Goal: Task Accomplishment & Management: Manage account settings

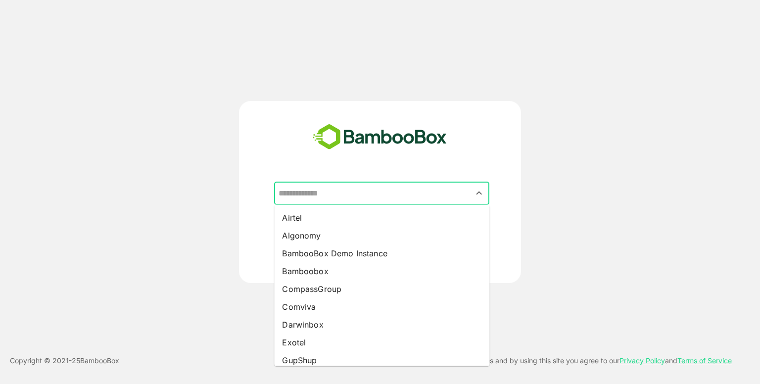
click at [338, 186] on input "text" at bounding box center [381, 193] width 211 height 19
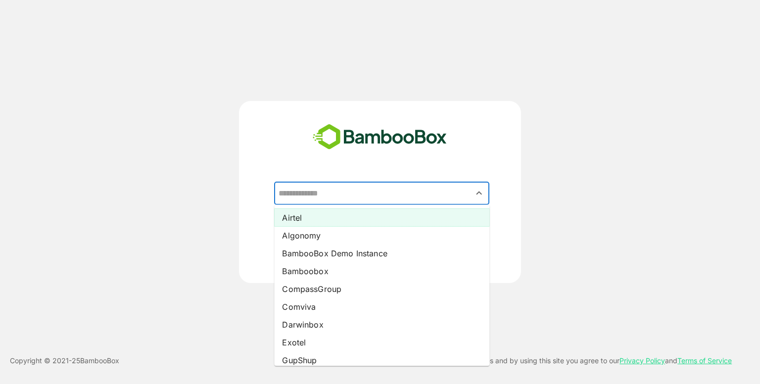
click at [320, 224] on li "Airtel" at bounding box center [381, 218] width 215 height 18
type input "******"
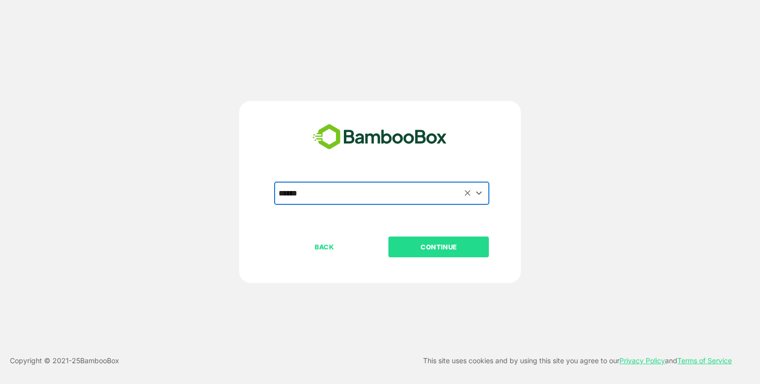
click at [419, 257] on div "BACK CONTINUE" at bounding box center [388, 278] width 229 height 84
click at [413, 251] on p "CONTINUE" at bounding box center [438, 246] width 99 height 11
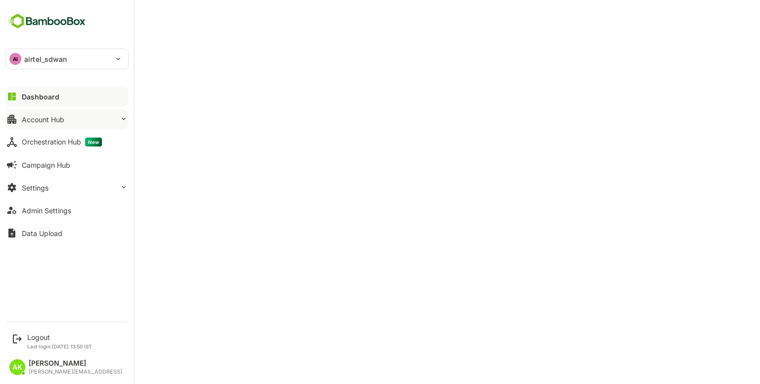
click at [61, 118] on div "Account Hub" at bounding box center [43, 119] width 43 height 8
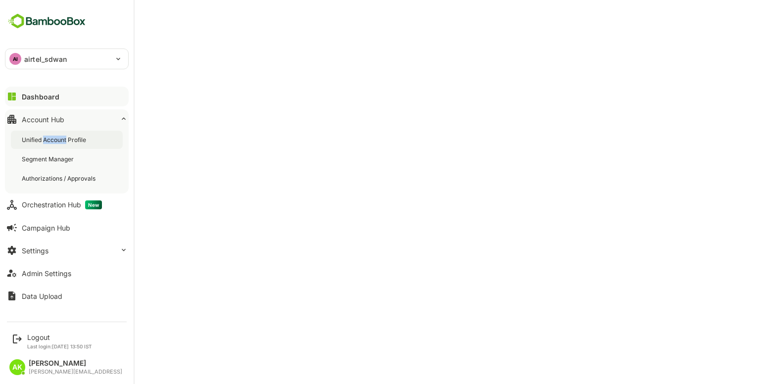
drag, startPoint x: 66, startPoint y: 149, endPoint x: 42, endPoint y: 134, distance: 28.4
click at [42, 134] on div "Unified Account Profile Segment Manager Authorizations / Approvals" at bounding box center [67, 159] width 124 height 69
click at [42, 134] on div "Unified Account Profile" at bounding box center [67, 140] width 112 height 18
click at [93, 63] on div "AI airtel_sdwan" at bounding box center [60, 59] width 111 height 20
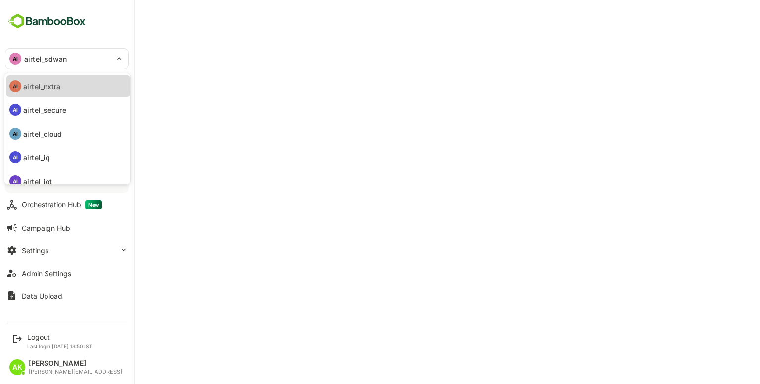
click at [61, 95] on li "AI airtel_nxtra" at bounding box center [68, 86] width 124 height 22
type input "**********"
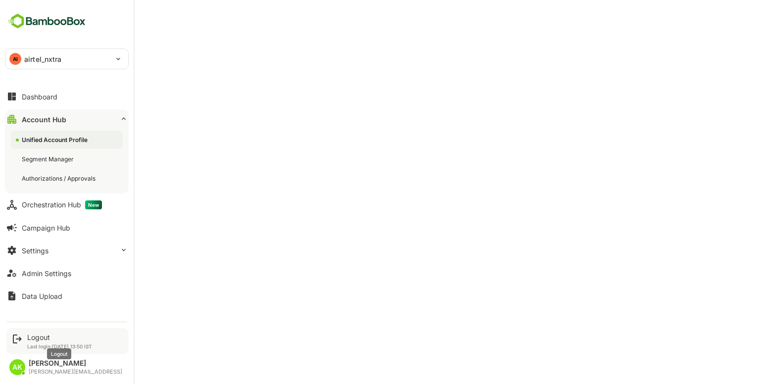
click at [41, 334] on div "Logout" at bounding box center [59, 337] width 65 height 8
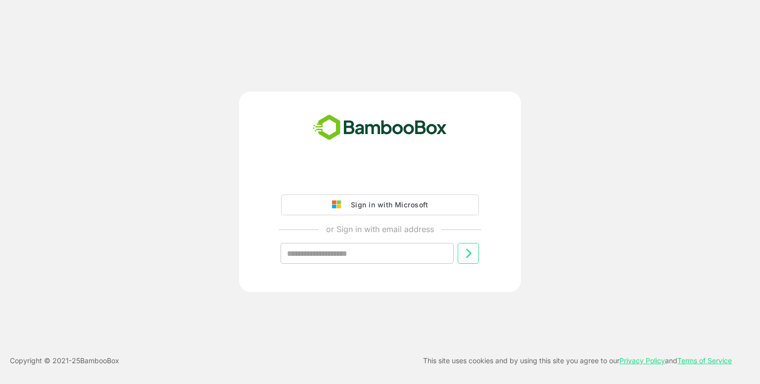
click at [377, 188] on div "Sign in with Microsoft or Sign in with email address ​" at bounding box center [380, 224] width 246 height 112
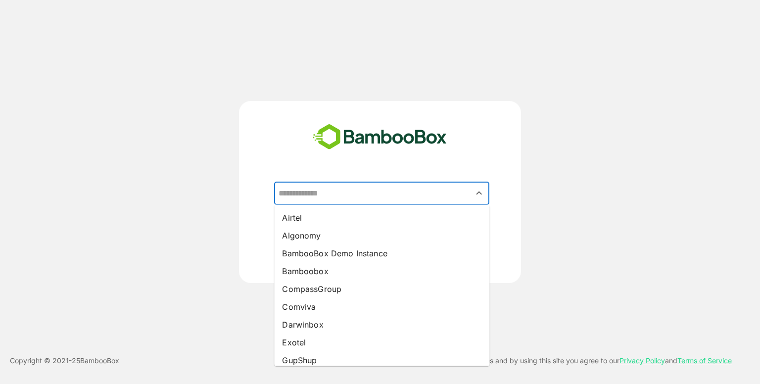
click at [370, 185] on input "text" at bounding box center [381, 193] width 211 height 19
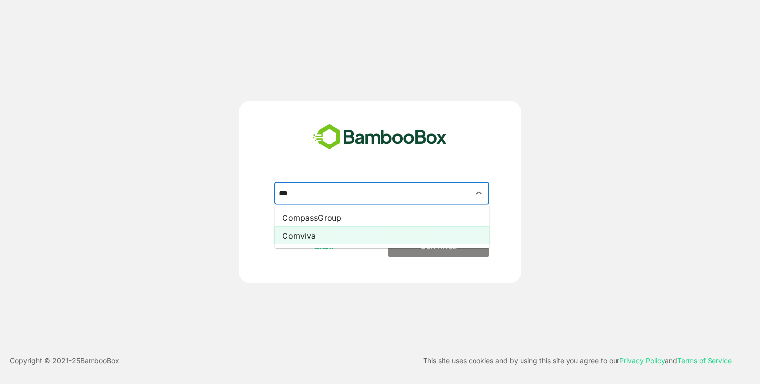
click at [307, 234] on li "Comviva" at bounding box center [381, 235] width 215 height 18
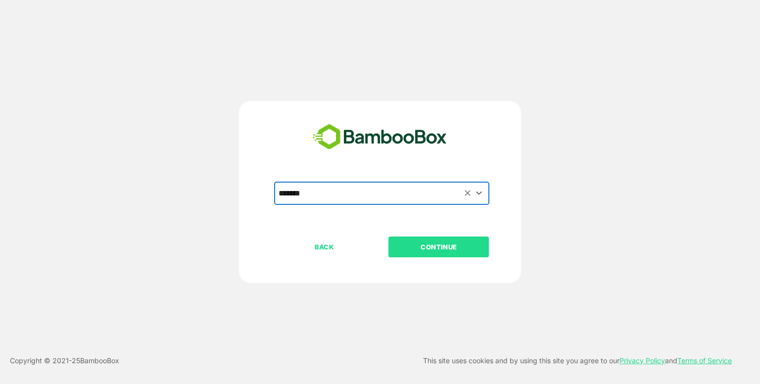
type input "*******"
click at [407, 245] on p "CONTINUE" at bounding box center [438, 246] width 99 height 11
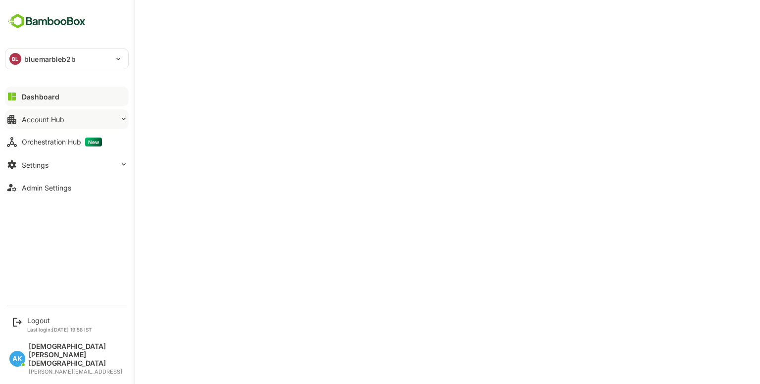
click at [53, 128] on button "Account Hub" at bounding box center [67, 119] width 124 height 20
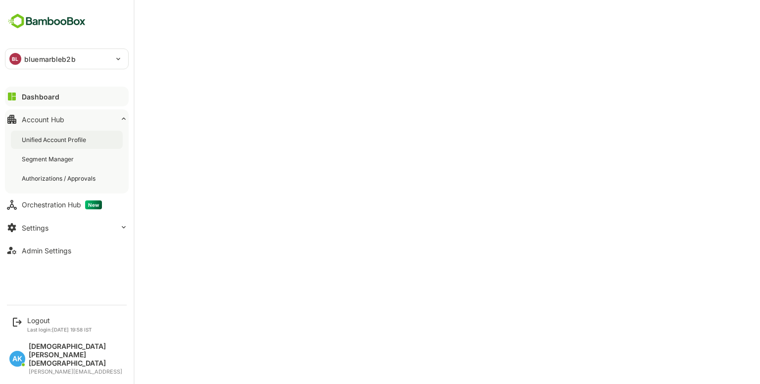
click at [71, 143] on div "Unified Account Profile" at bounding box center [67, 140] width 112 height 18
